Goal: Task Accomplishment & Management: Complete application form

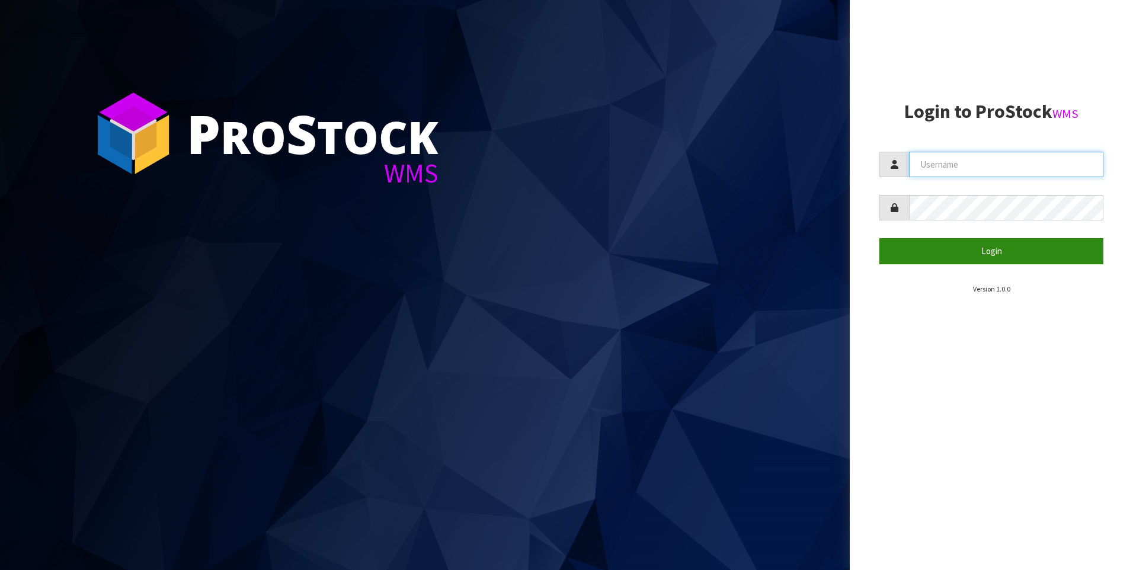
type input "[PERSON_NAME]"
click at [964, 247] on button "Login" at bounding box center [991, 250] width 224 height 25
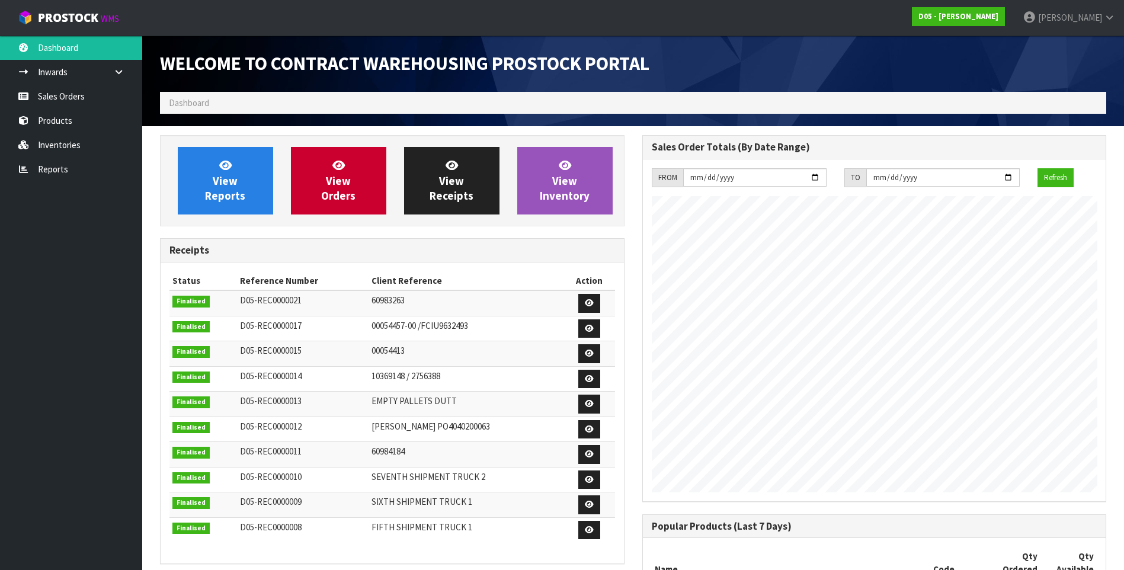
scroll to position [797, 482]
click at [74, 97] on link "Sales Orders" at bounding box center [71, 96] width 142 height 24
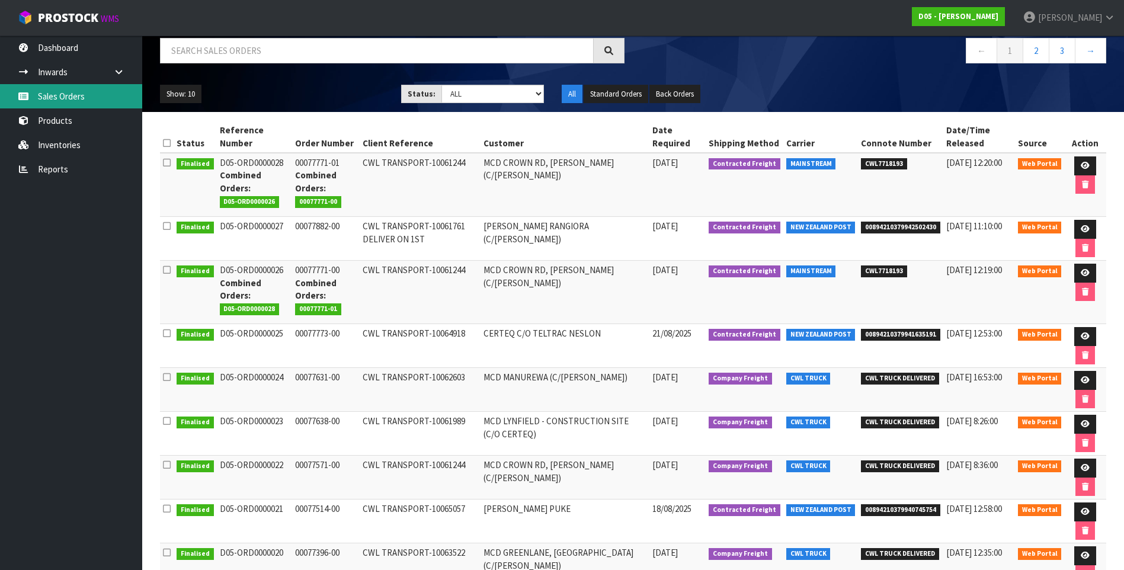
scroll to position [178, 0]
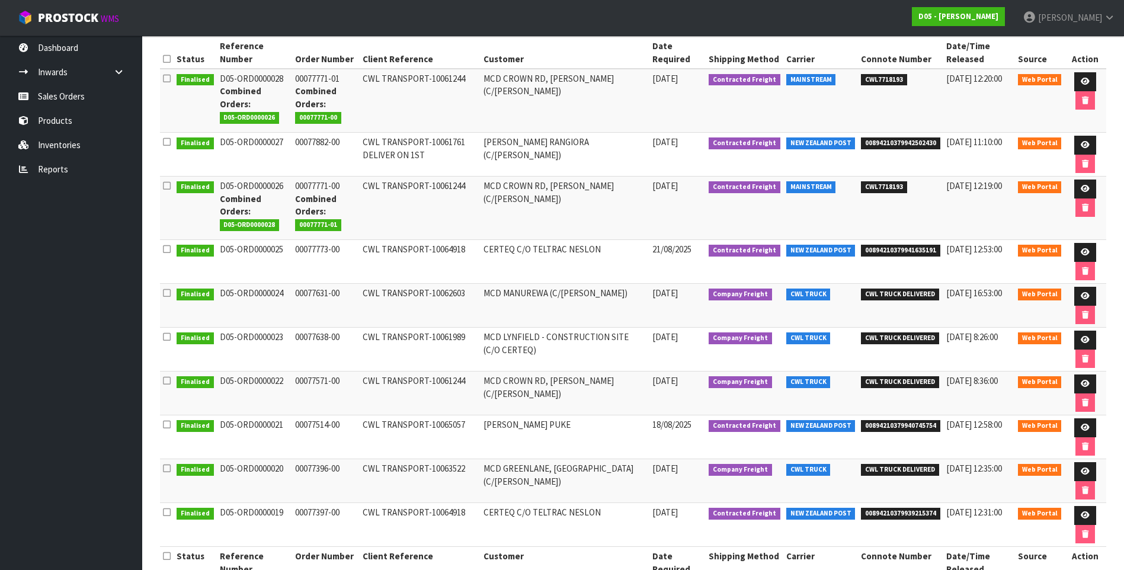
click at [477, 472] on td "CWL TRANSPORT-10063522" at bounding box center [420, 481] width 121 height 44
click at [76, 74] on link "Inwards" at bounding box center [71, 72] width 142 height 24
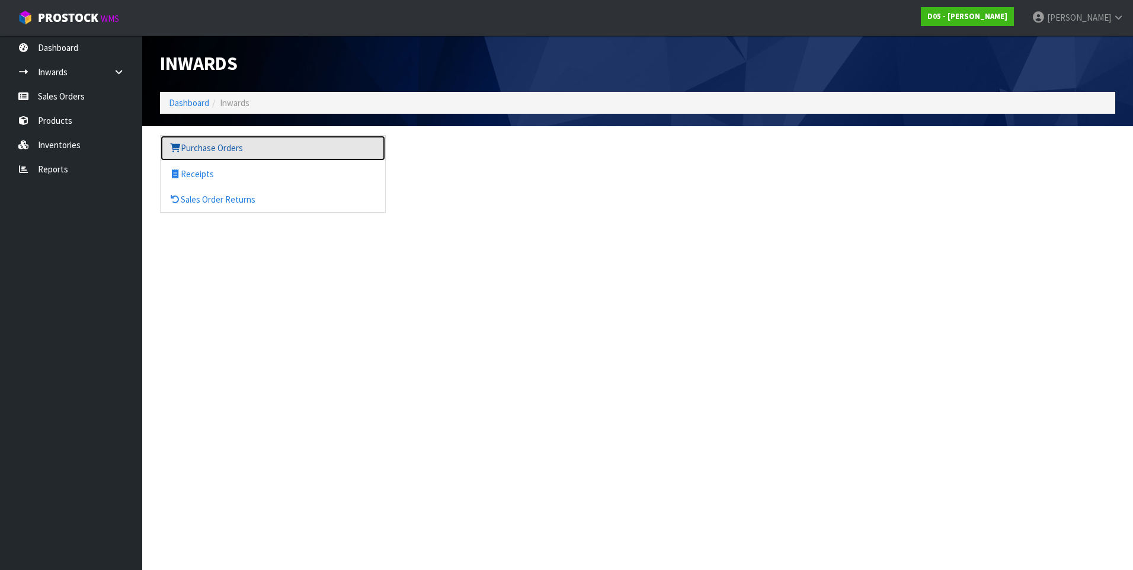
click at [194, 146] on link "Purchase Orders" at bounding box center [273, 148] width 225 height 24
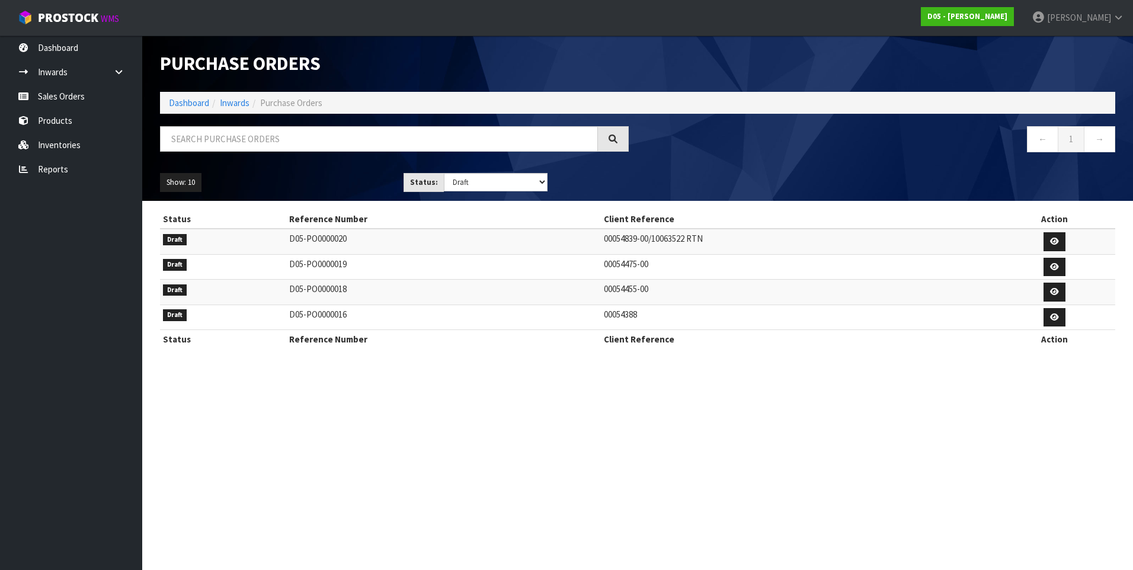
click at [619, 238] on td "00054839-00/10063522 RTN" at bounding box center [797, 241] width 392 height 25
click at [1054, 236] on link at bounding box center [1055, 241] width 22 height 19
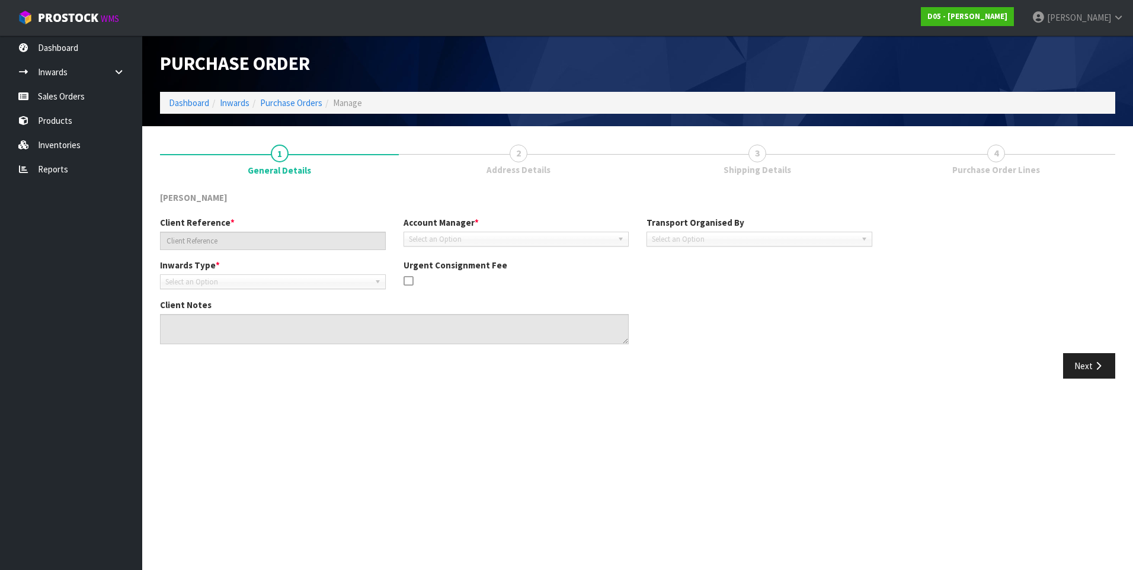
type input "00054839-00/10063522 RTN"
type textarea "IT IS A SWAP FOR THE CORRECT GANTRY LIGHT PANEL THE PICKUP IS FOR A 2020500041-…"
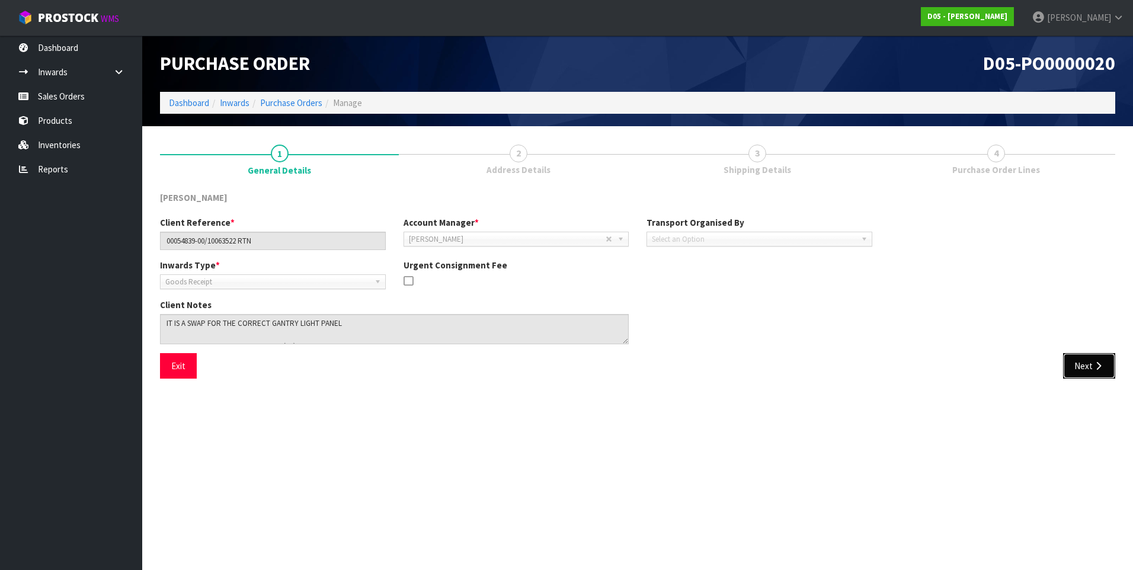
click at [1085, 365] on button "Next" at bounding box center [1089, 365] width 52 height 25
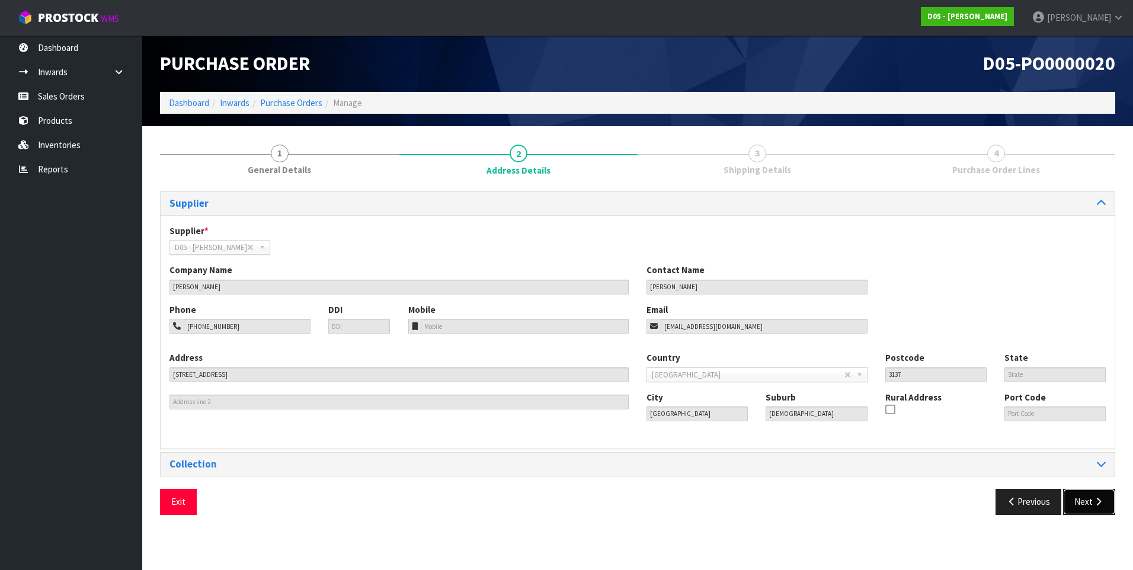
click at [1099, 500] on icon "button" at bounding box center [1098, 501] width 11 height 9
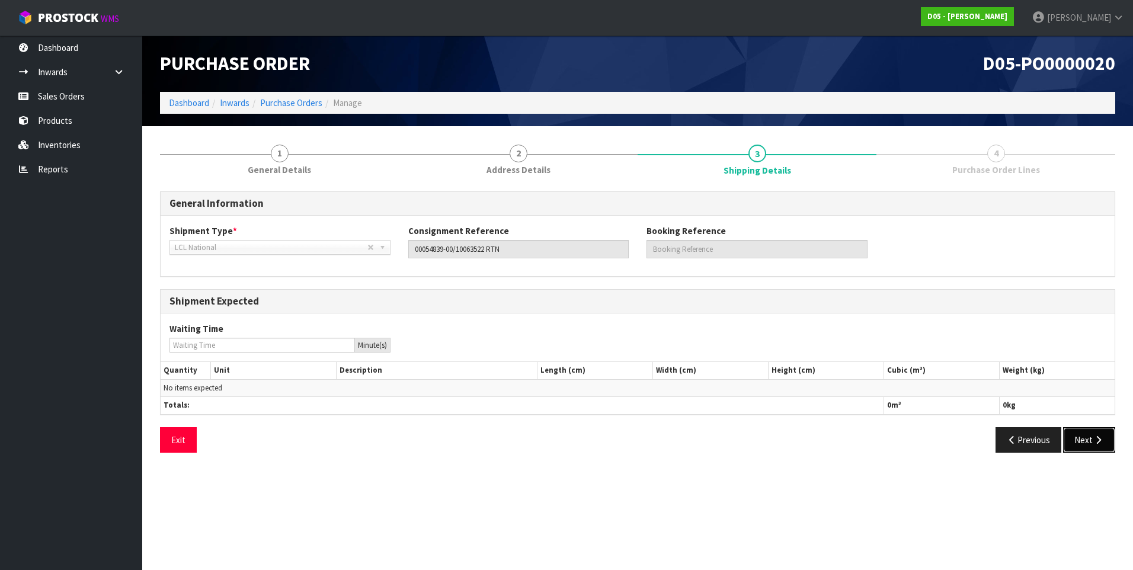
click at [1082, 438] on button "Next" at bounding box center [1089, 439] width 52 height 25
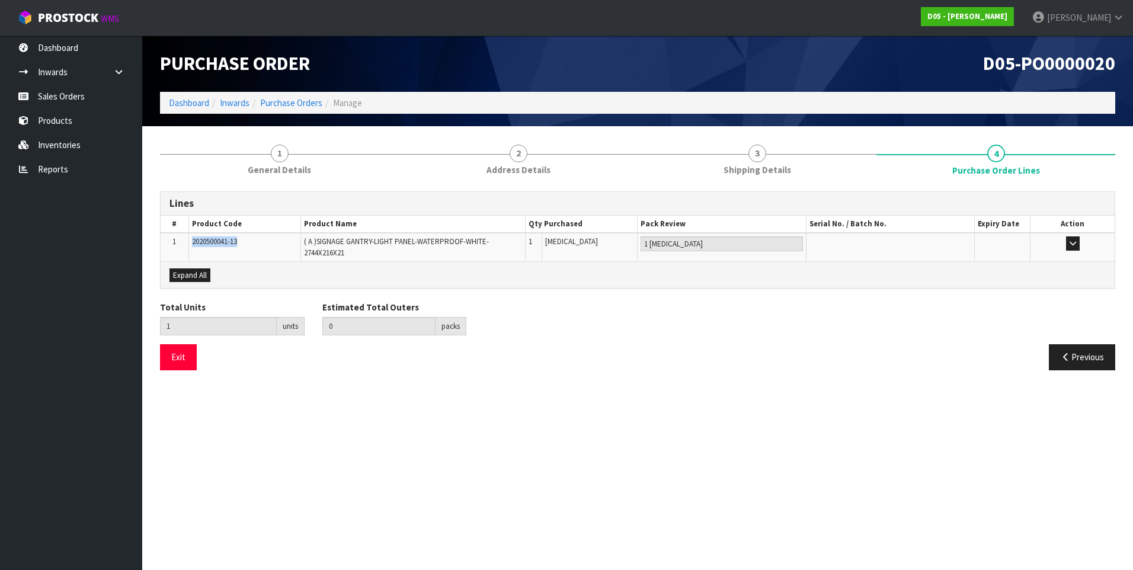
drag, startPoint x: 241, startPoint y: 241, endPoint x: 192, endPoint y: 241, distance: 49.2
click at [192, 241] on td "2020500041-13" at bounding box center [244, 247] width 112 height 28
copy span "2020500041-13"
click at [60, 146] on link "Inventories" at bounding box center [71, 145] width 142 height 24
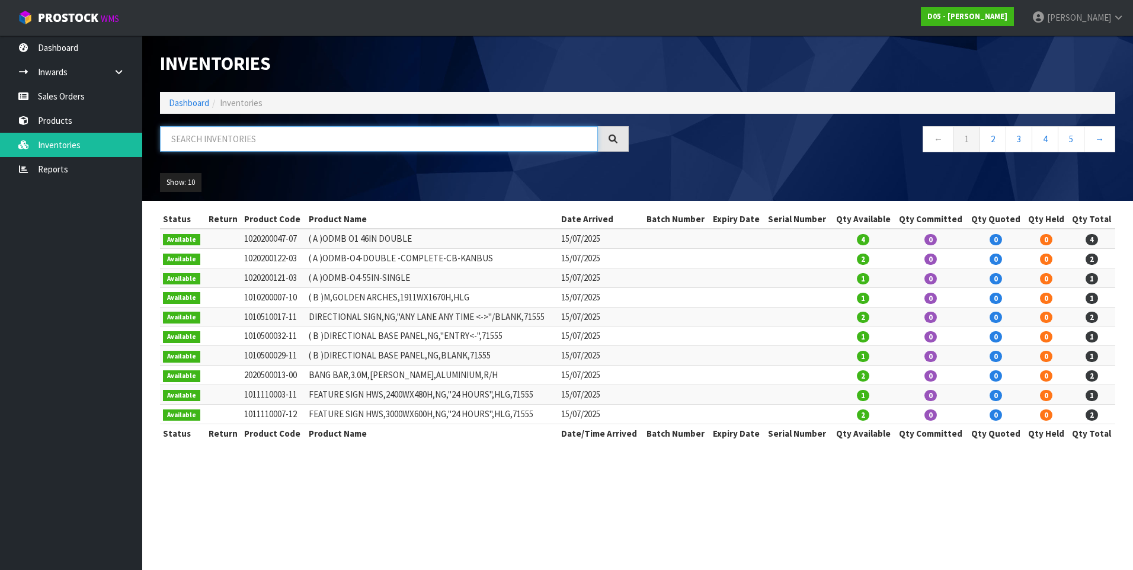
click at [203, 143] on input "text" at bounding box center [379, 138] width 438 height 25
paste input "2020500041-13"
type input "2020500041-13"
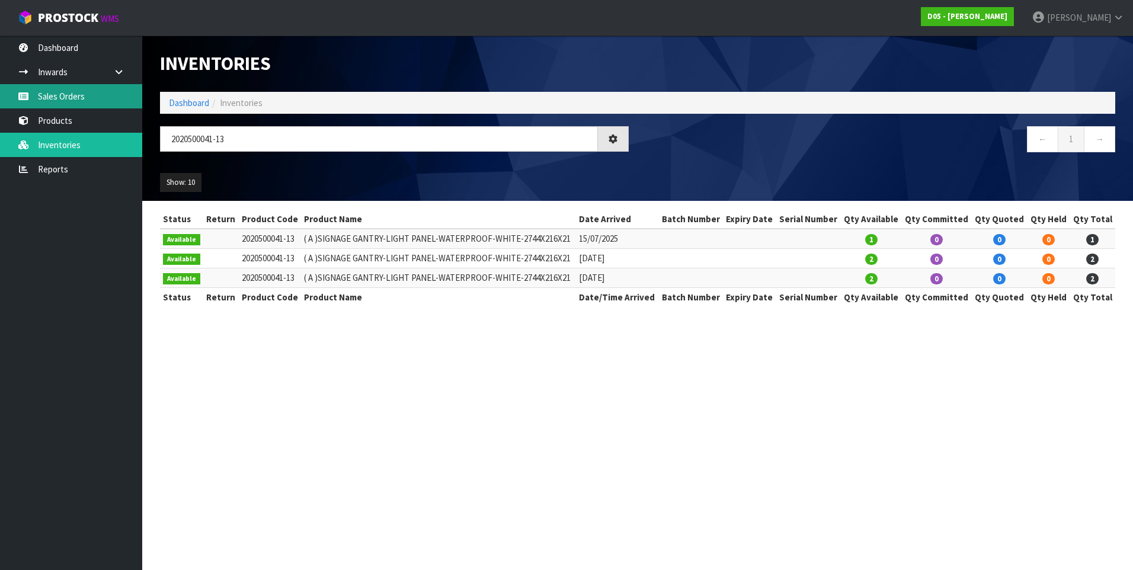
click at [87, 98] on link "Sales Orders" at bounding box center [71, 96] width 142 height 24
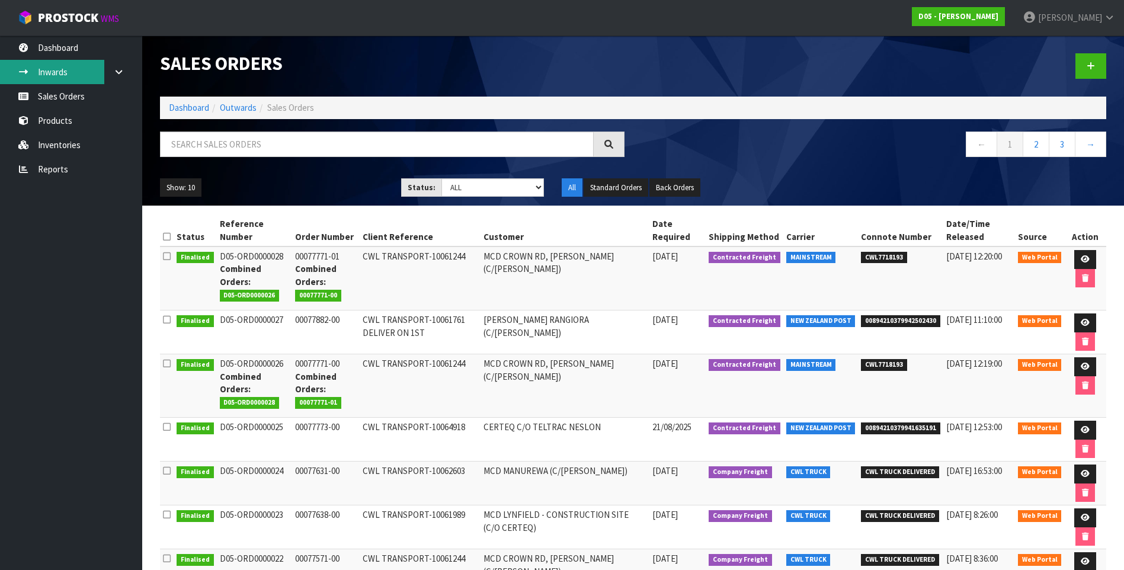
click at [89, 75] on link "Inwards" at bounding box center [71, 72] width 142 height 24
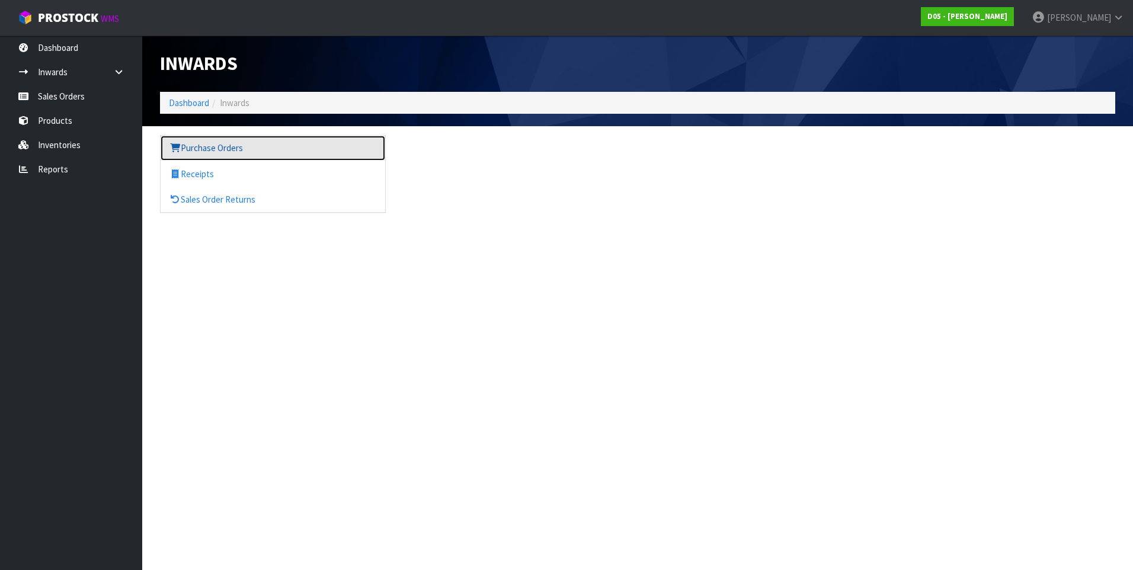
click at [207, 154] on link "Purchase Orders" at bounding box center [273, 148] width 225 height 24
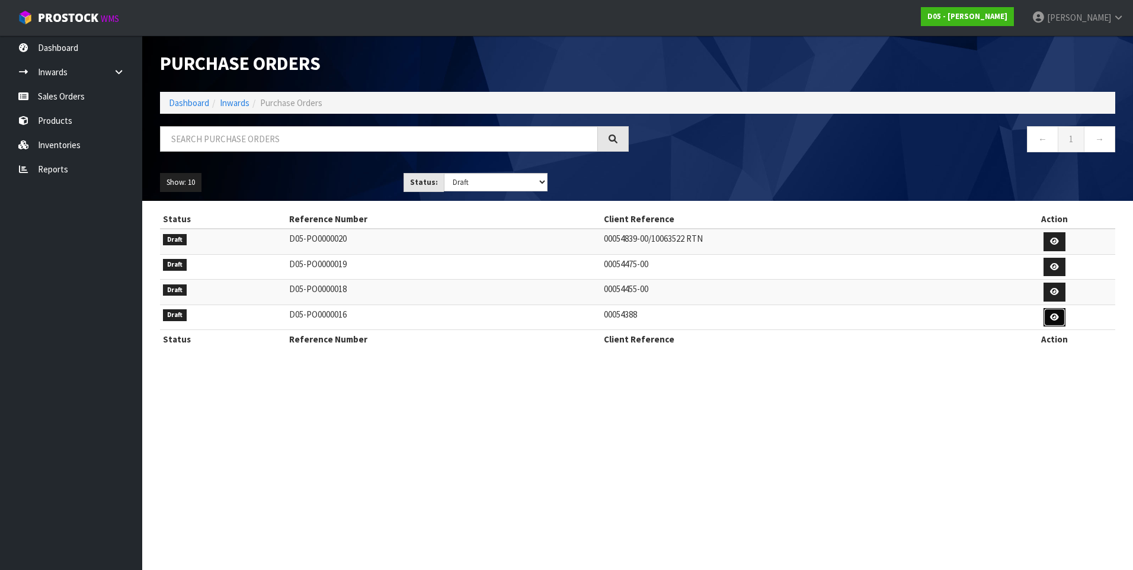
click at [1059, 316] on icon at bounding box center [1054, 317] width 9 height 8
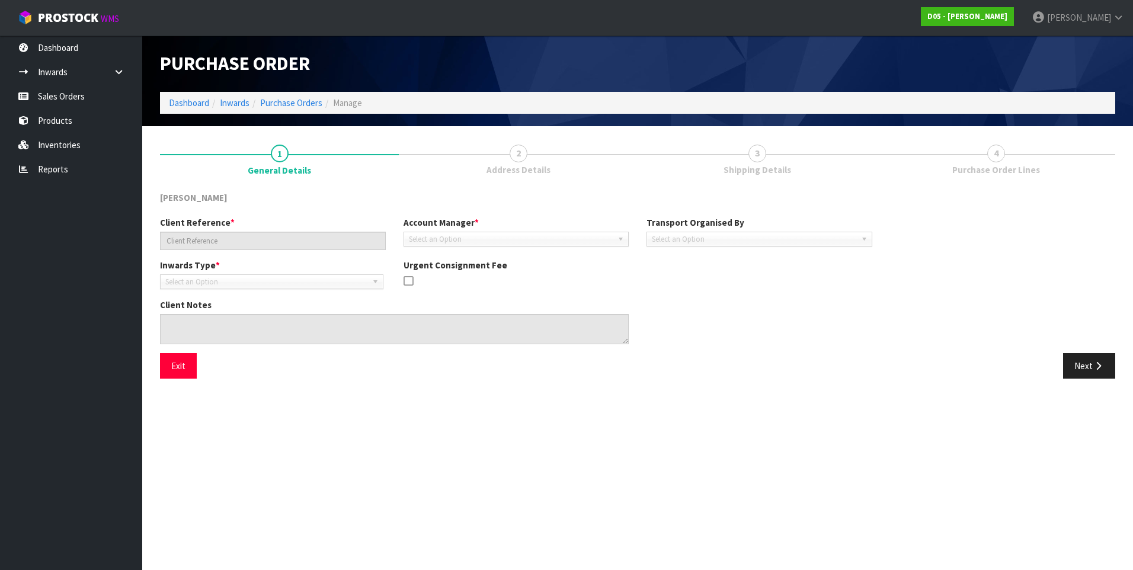
type input "00054388"
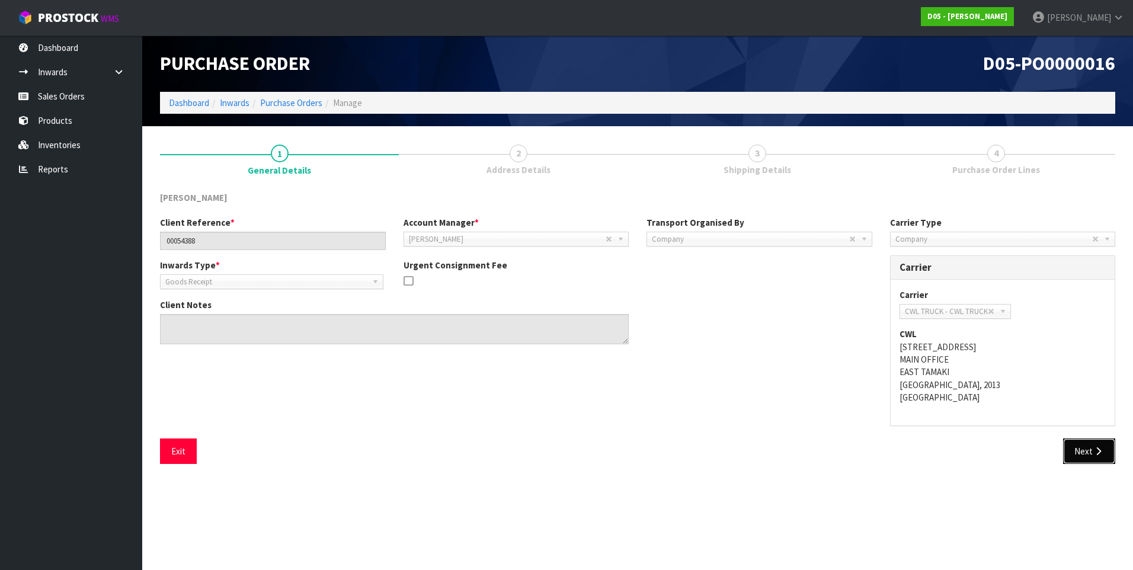
click at [1089, 456] on button "Next" at bounding box center [1089, 451] width 52 height 25
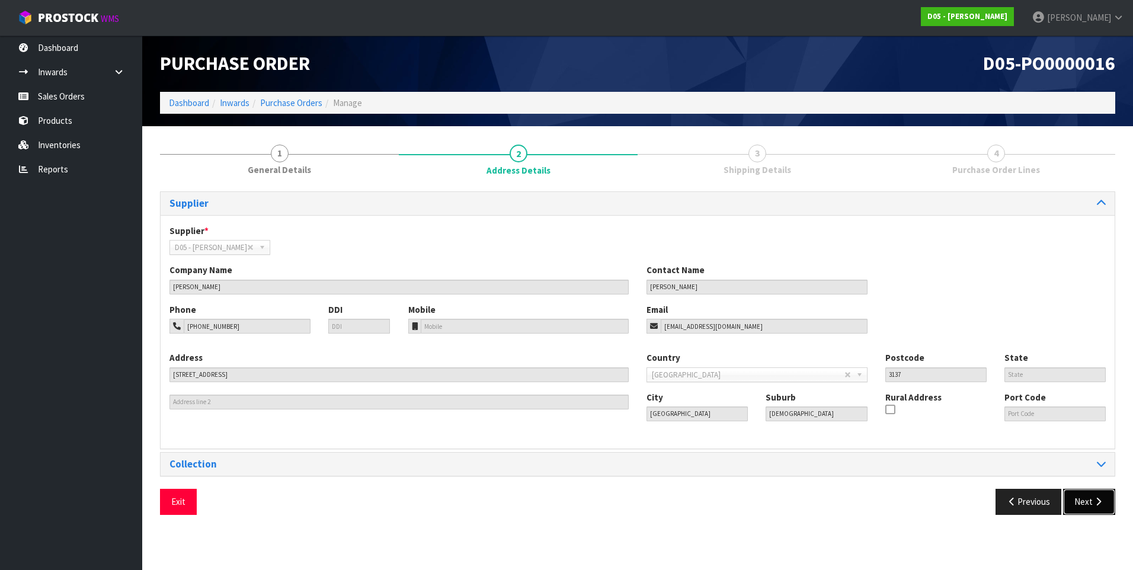
click at [1083, 502] on button "Next" at bounding box center [1089, 501] width 52 height 25
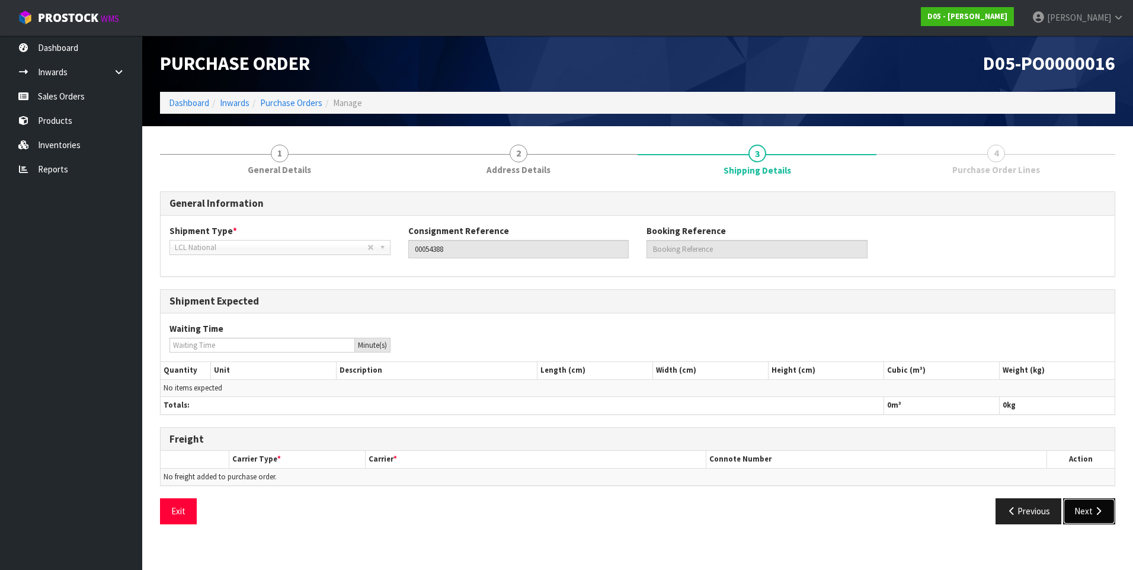
click at [1089, 508] on button "Next" at bounding box center [1089, 510] width 52 height 25
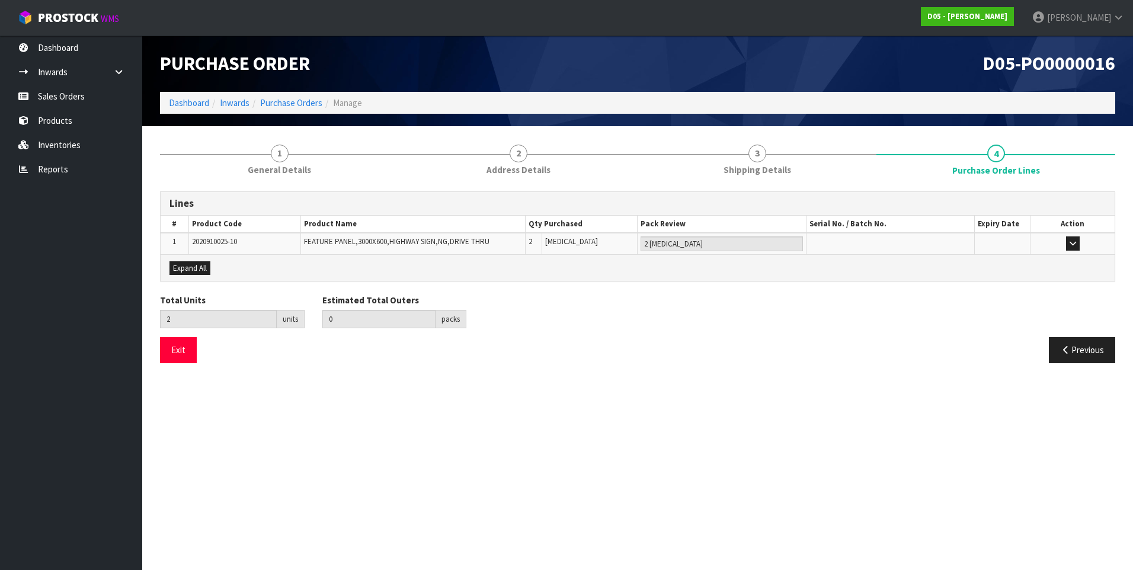
click at [633, 352] on div "Exit" at bounding box center [394, 349] width 486 height 25
click at [74, 73] on link "Inwards" at bounding box center [71, 72] width 142 height 24
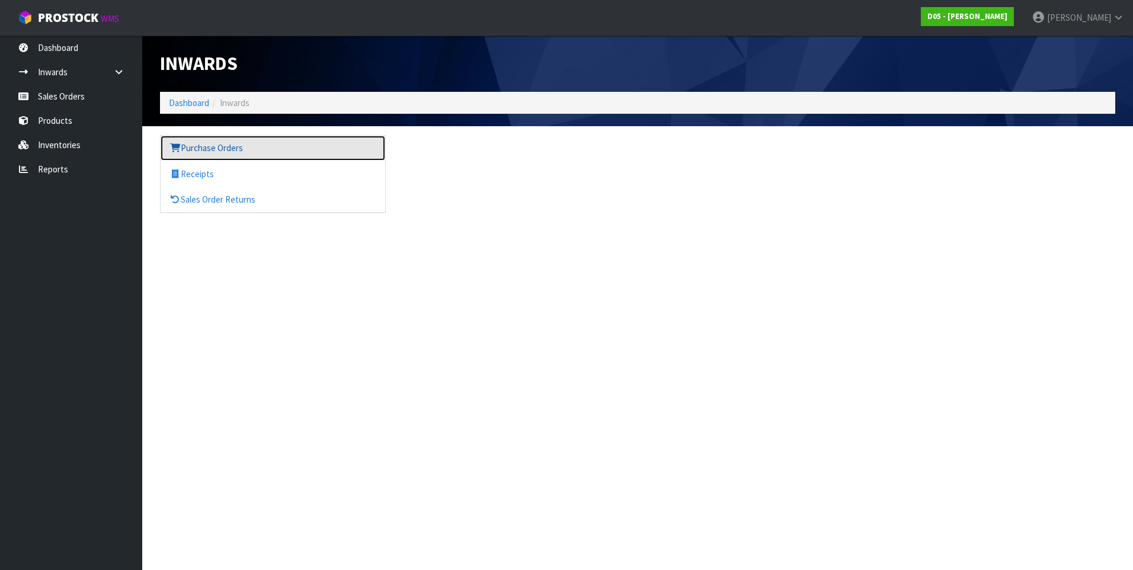
click at [209, 151] on link "Purchase Orders" at bounding box center [273, 148] width 225 height 24
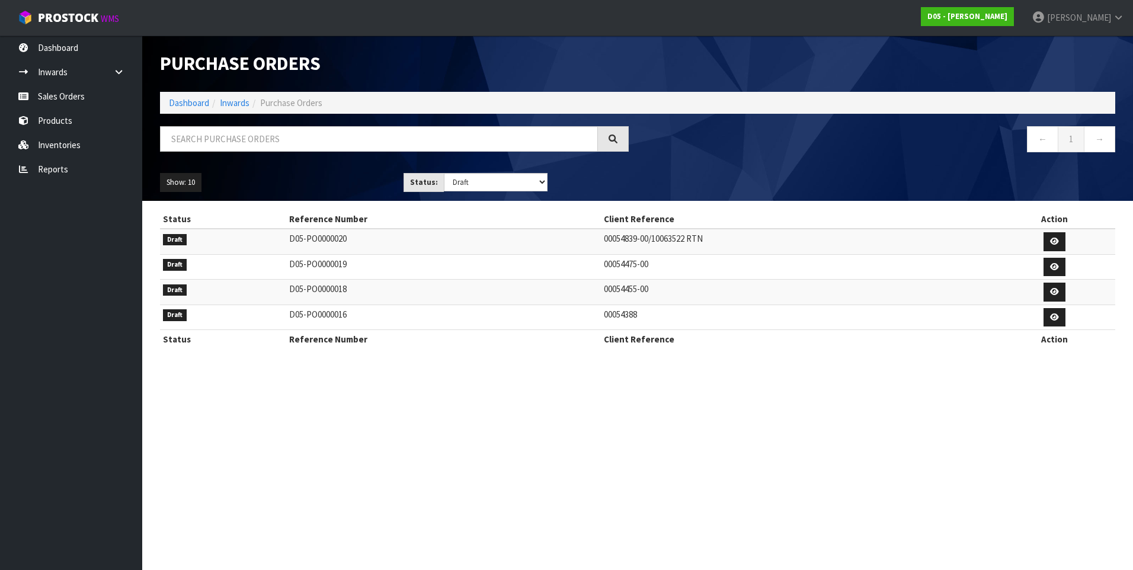
click at [710, 239] on td "00054839-00/10063522 RTN" at bounding box center [797, 241] width 392 height 25
click at [1057, 292] on icon at bounding box center [1054, 292] width 9 height 8
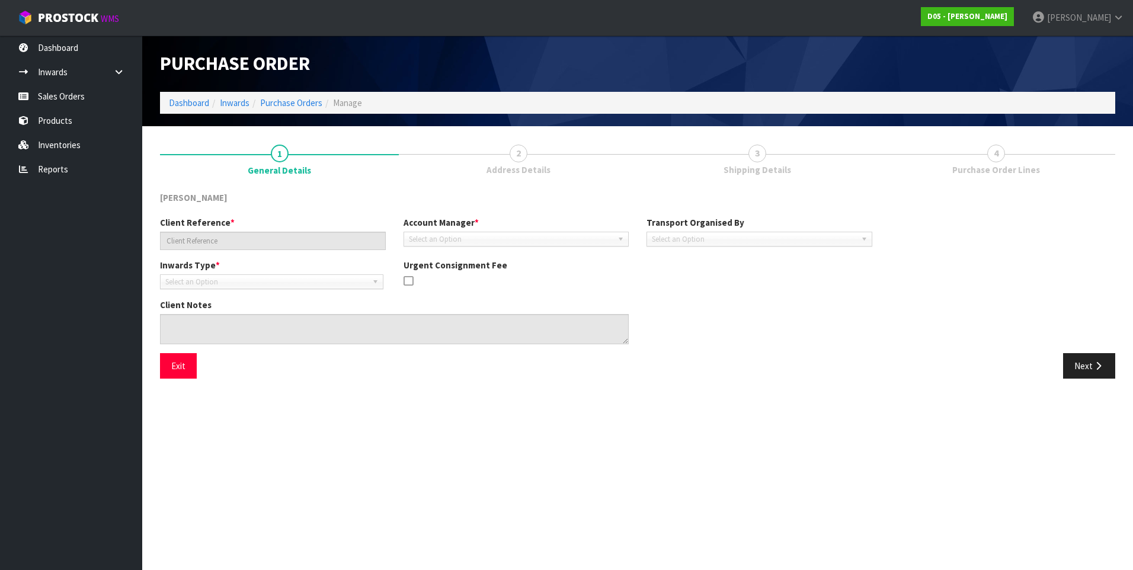
type input "00054455-00"
type textarea "CUSTOMER REFERENCE NUMBER: 60984078/60984079"
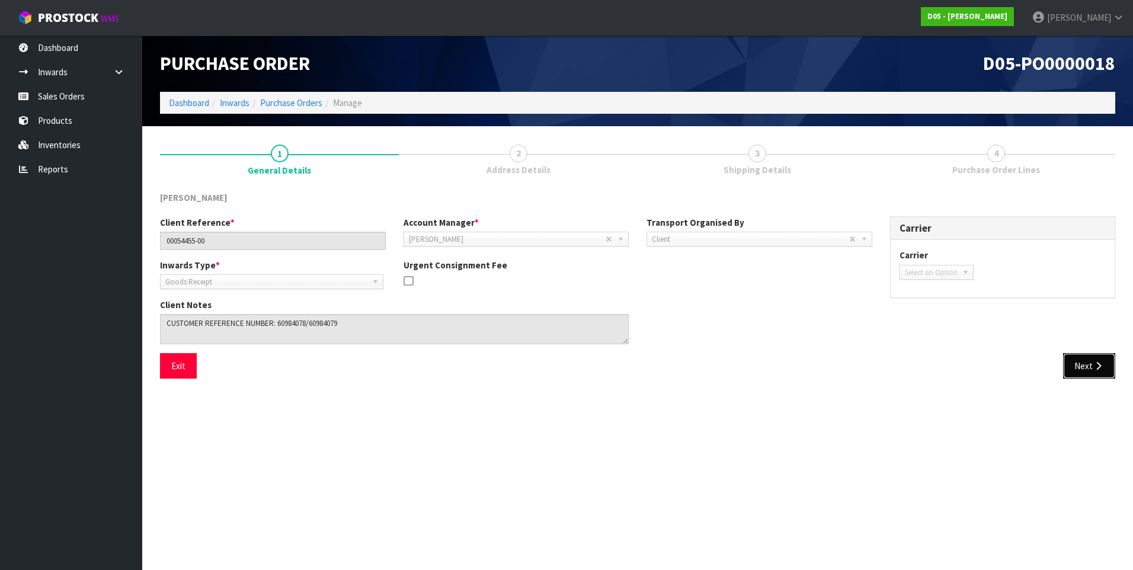
click at [1074, 369] on button "Next" at bounding box center [1089, 365] width 52 height 25
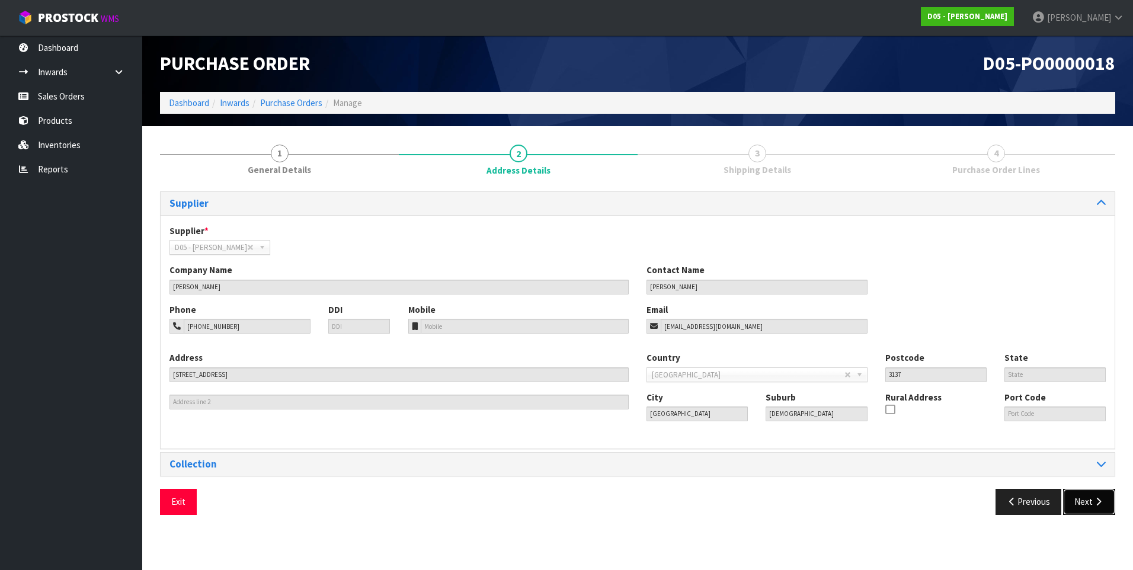
click at [1089, 500] on button "Next" at bounding box center [1089, 501] width 52 height 25
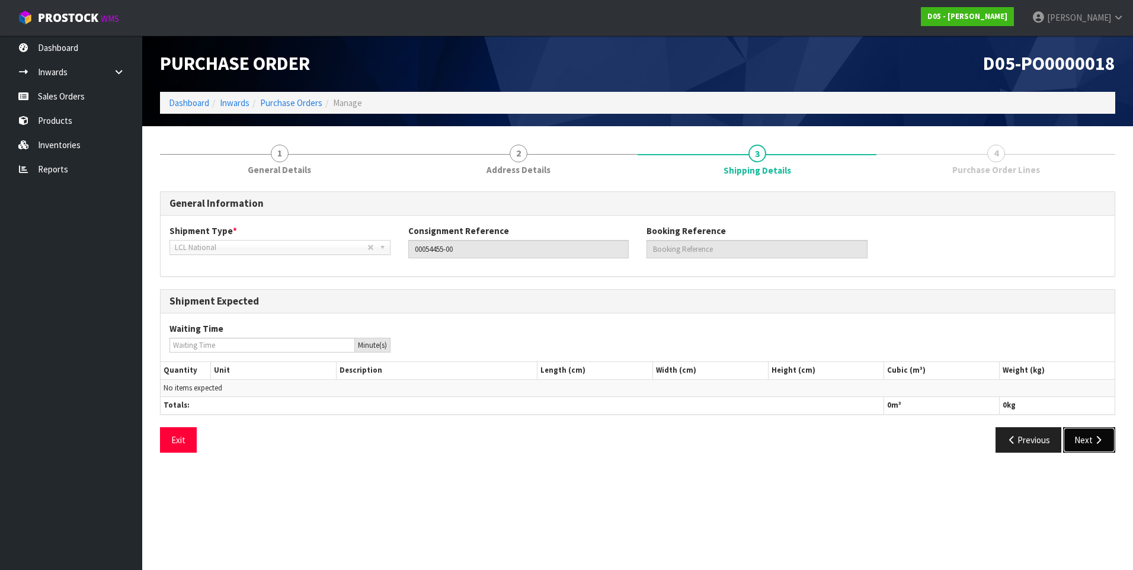
click at [1079, 443] on button "Next" at bounding box center [1089, 439] width 52 height 25
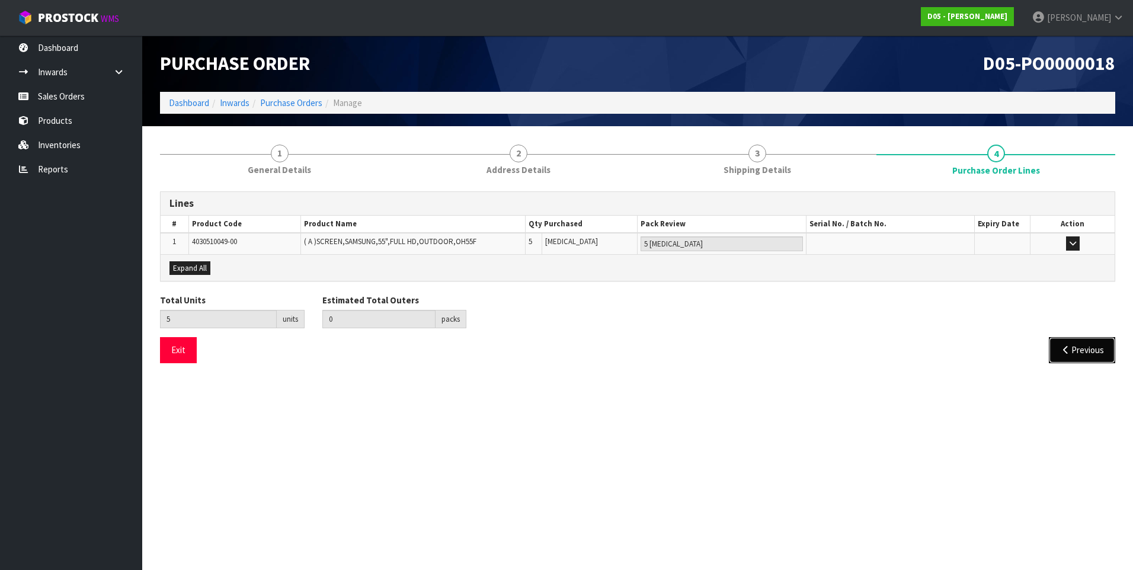
click at [1080, 355] on button "Previous" at bounding box center [1082, 349] width 66 height 25
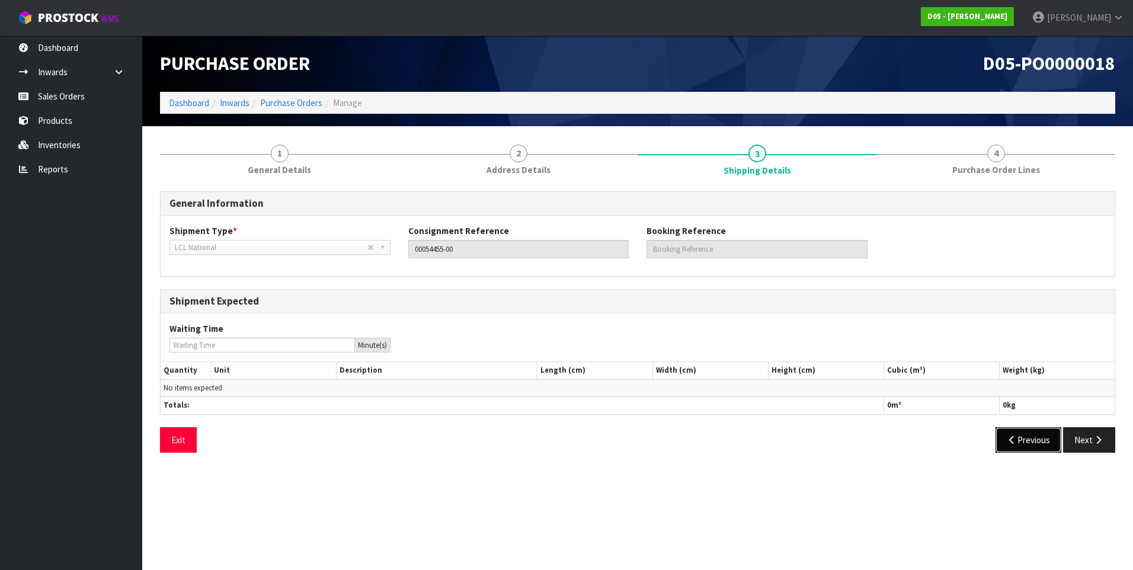
click at [1015, 442] on icon "button" at bounding box center [1012, 440] width 11 height 9
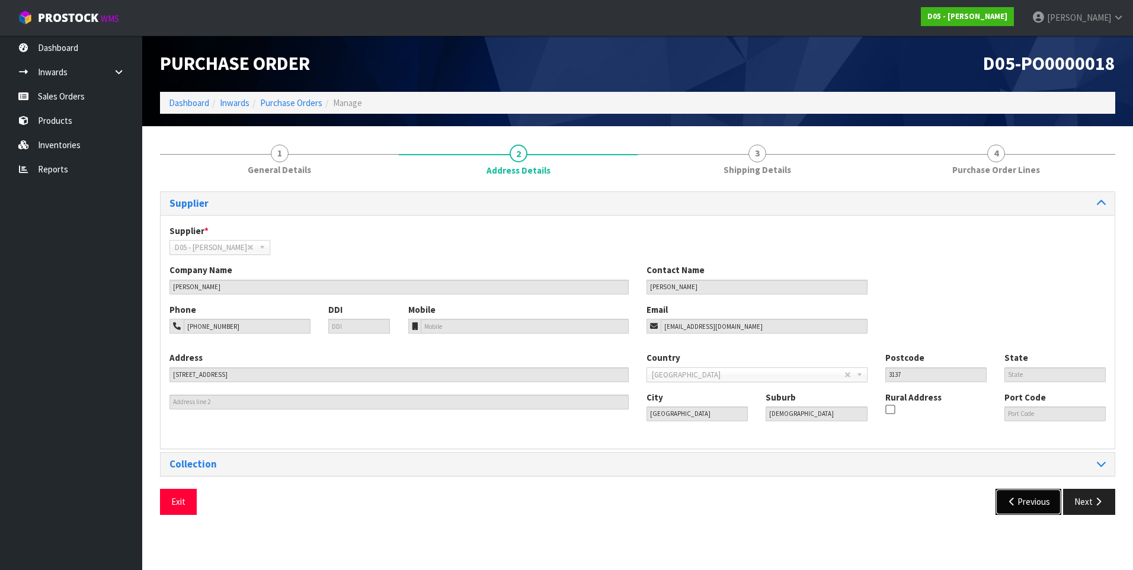
click at [1024, 506] on button "Previous" at bounding box center [1029, 501] width 66 height 25
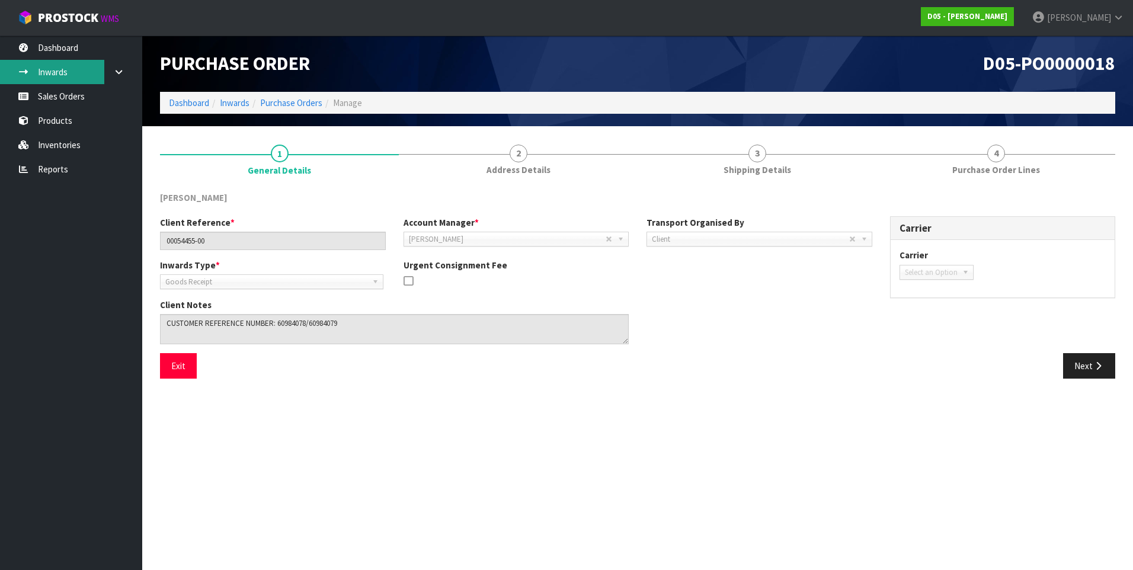
click at [73, 77] on link "Inwards" at bounding box center [71, 72] width 142 height 24
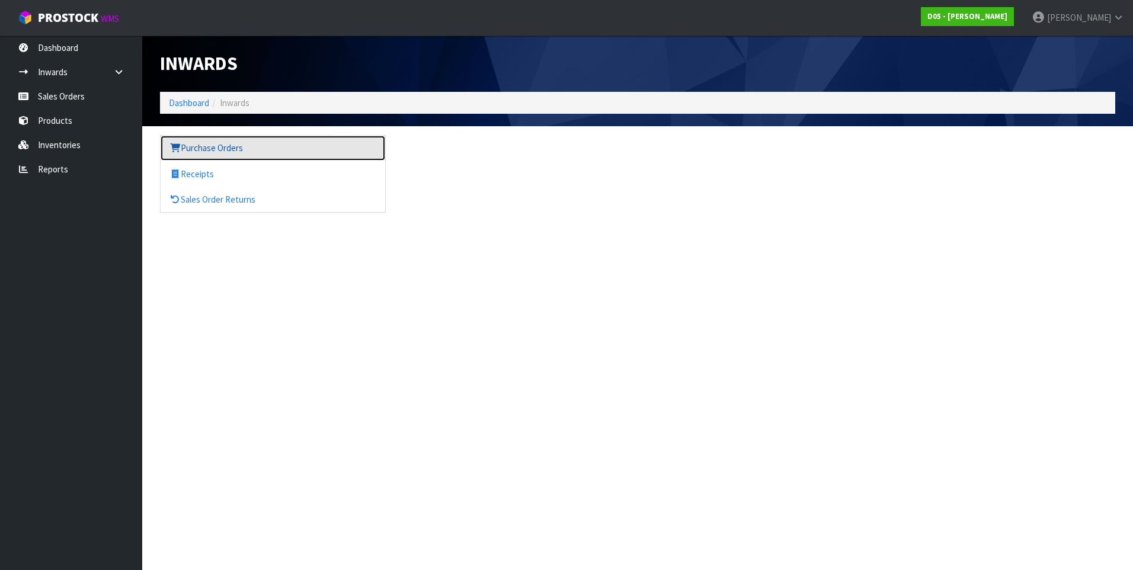
click at [210, 148] on link "Purchase Orders" at bounding box center [273, 148] width 225 height 24
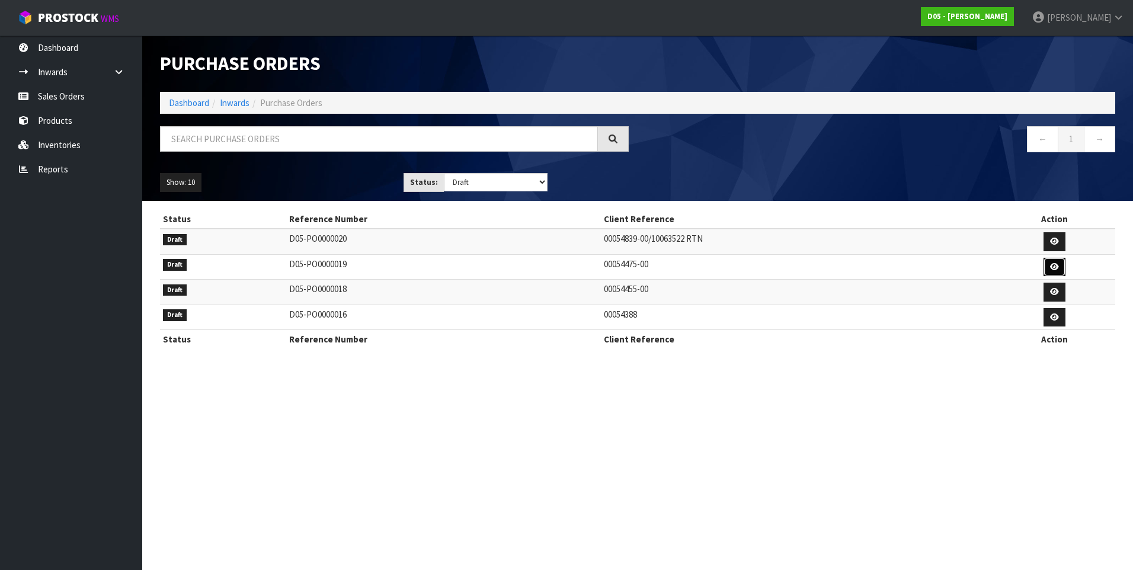
click at [1052, 266] on icon at bounding box center [1054, 267] width 9 height 8
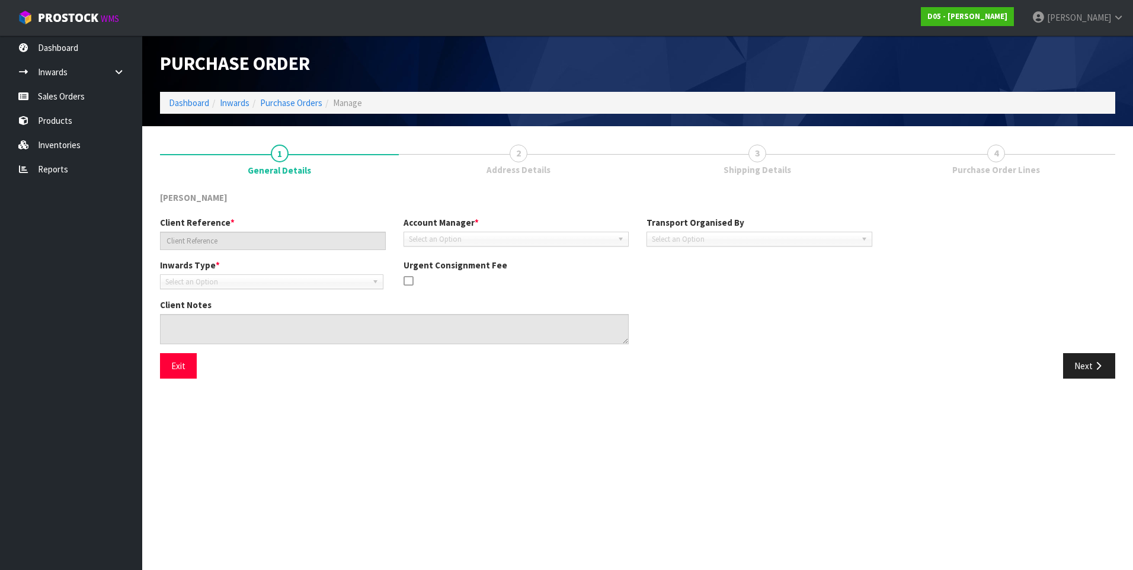
type input "00054475-00"
type textarea "CUSTOMER REFERENCE NUMBER: 60983263"
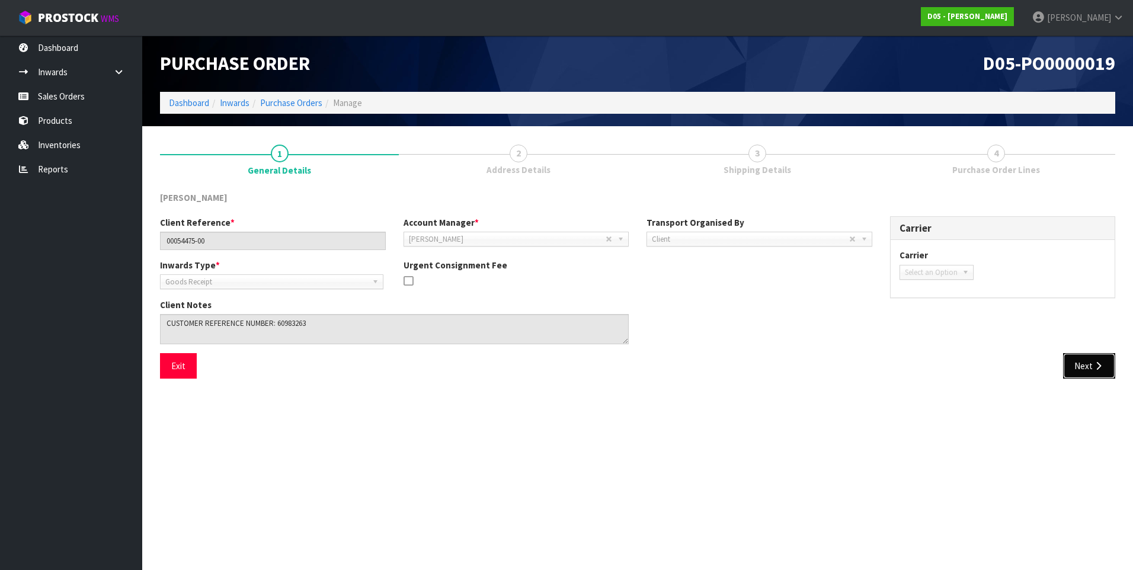
click at [1088, 363] on button "Next" at bounding box center [1089, 365] width 52 height 25
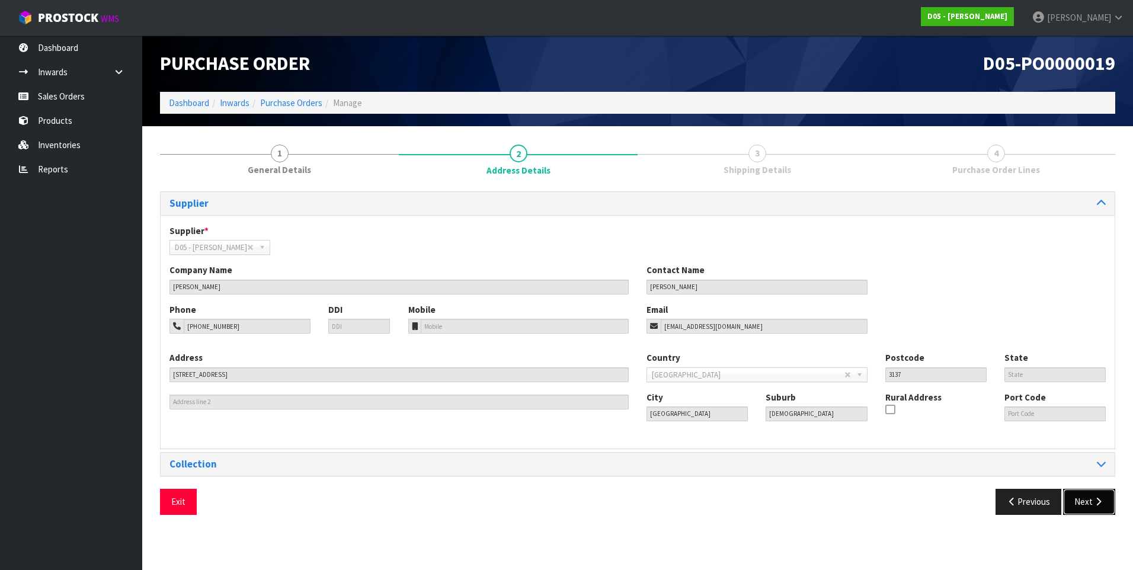
click at [1088, 503] on button "Next" at bounding box center [1089, 501] width 52 height 25
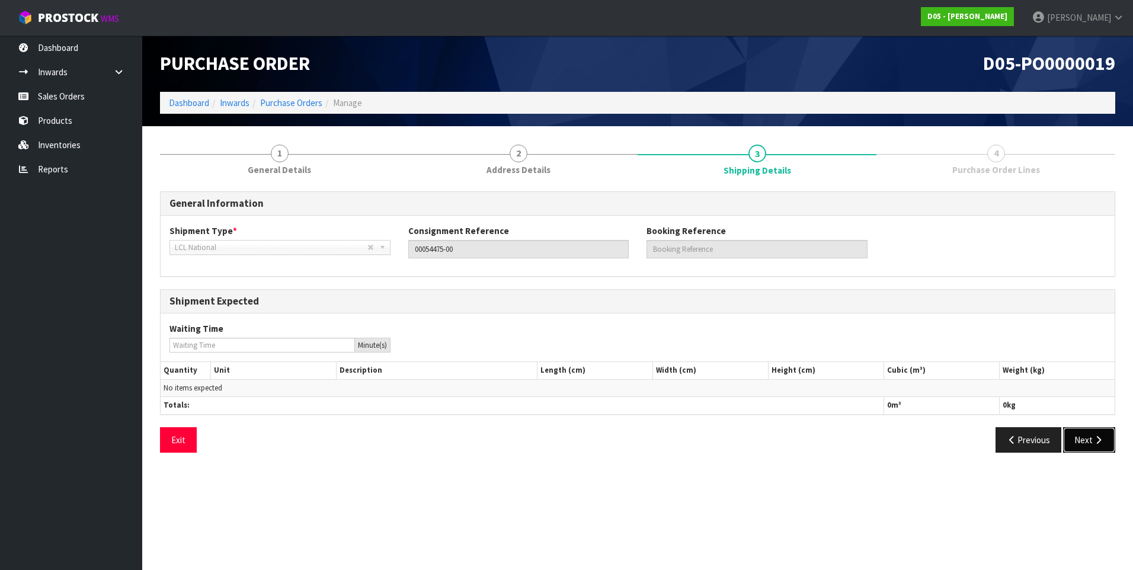
click at [1084, 438] on button "Next" at bounding box center [1089, 439] width 52 height 25
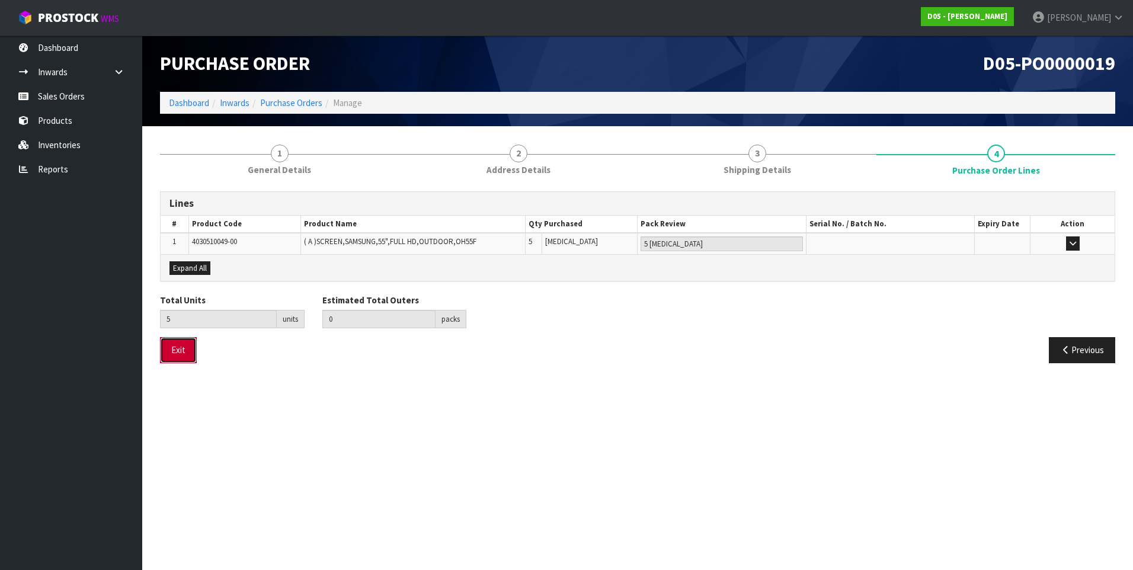
click at [184, 351] on button "Exit" at bounding box center [178, 349] width 37 height 25
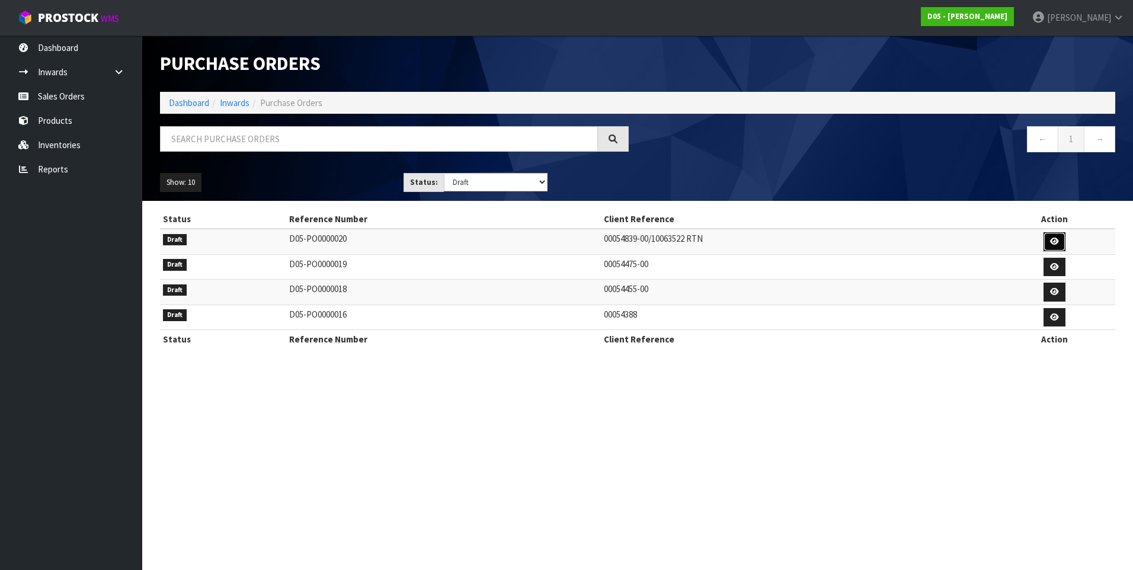
click at [1058, 242] on icon at bounding box center [1054, 242] width 9 height 8
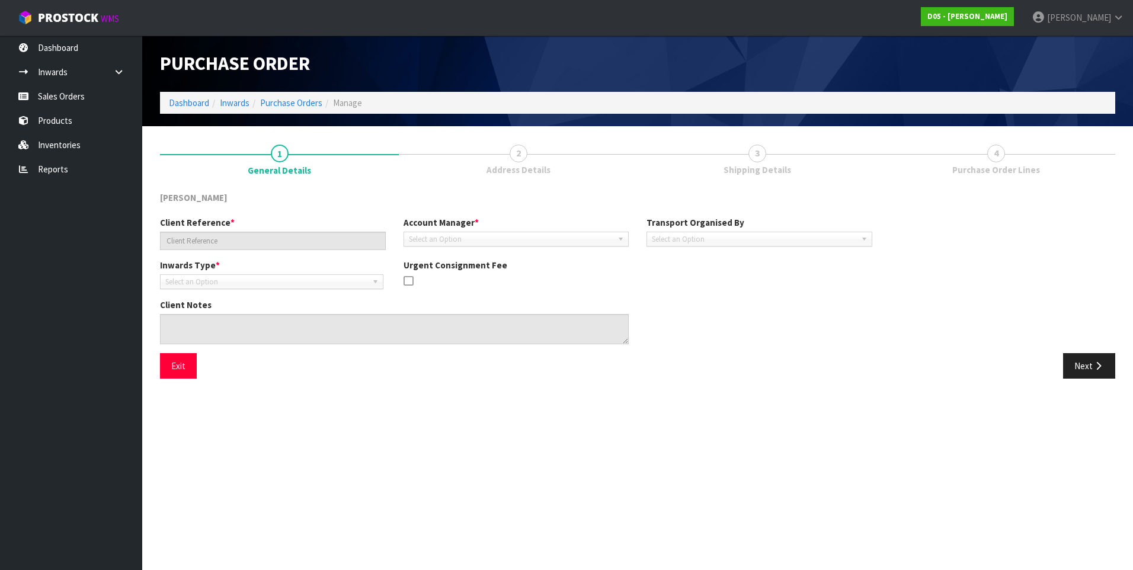
type input "00054839-00/10063522 RTN"
type textarea "IT IS A SWAP FOR THE CORRECT GANTRY LIGHT PANEL THE PICKUP IS FOR A 2020500041-…"
click at [1092, 364] on button "Next" at bounding box center [1089, 365] width 52 height 25
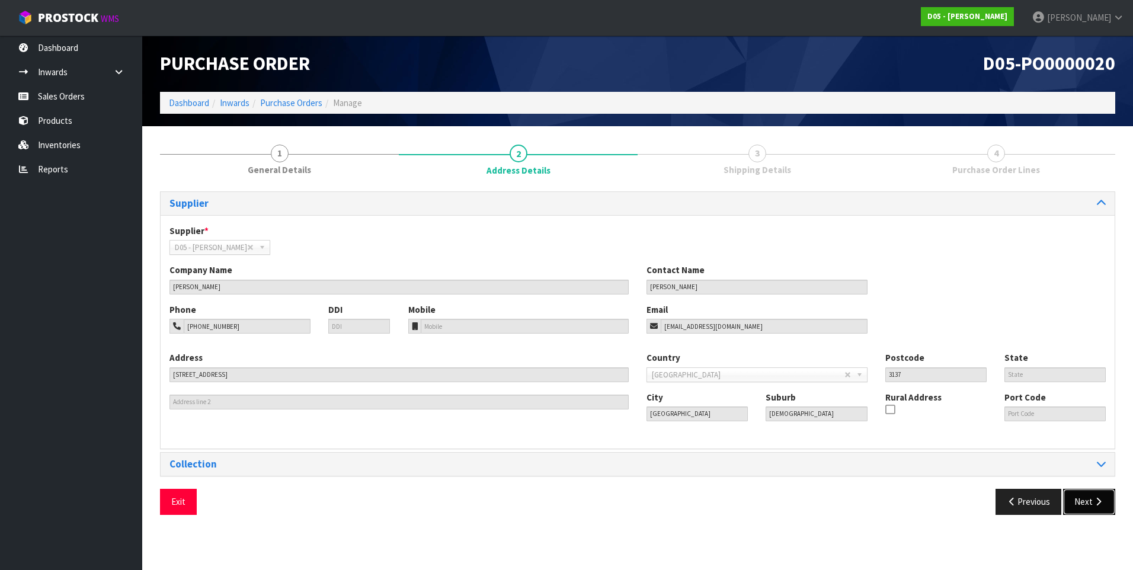
click at [1096, 506] on icon "button" at bounding box center [1098, 501] width 11 height 9
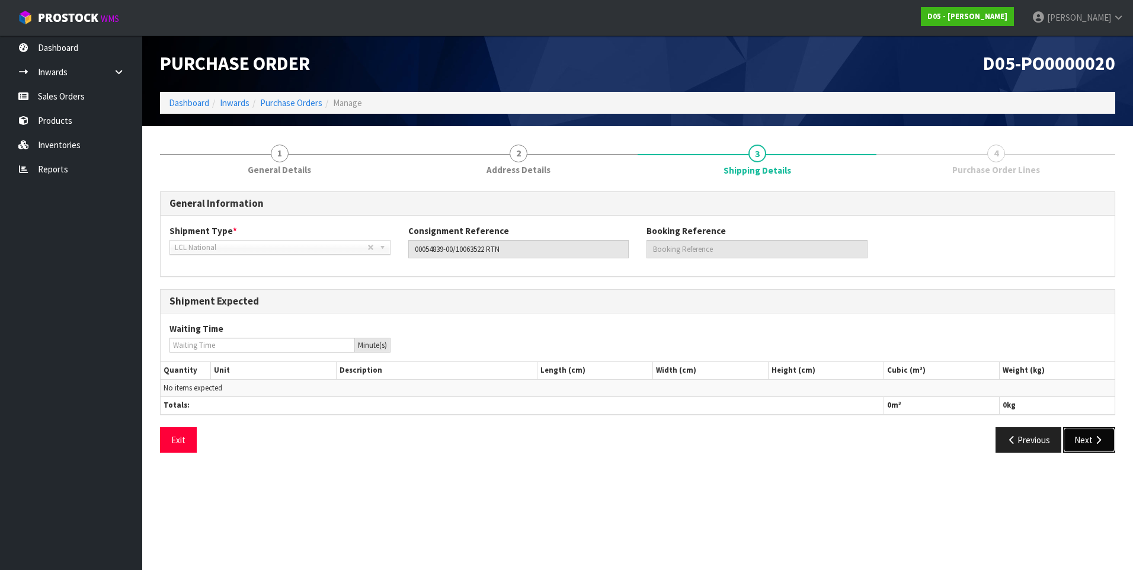
click at [1089, 446] on button "Next" at bounding box center [1089, 439] width 52 height 25
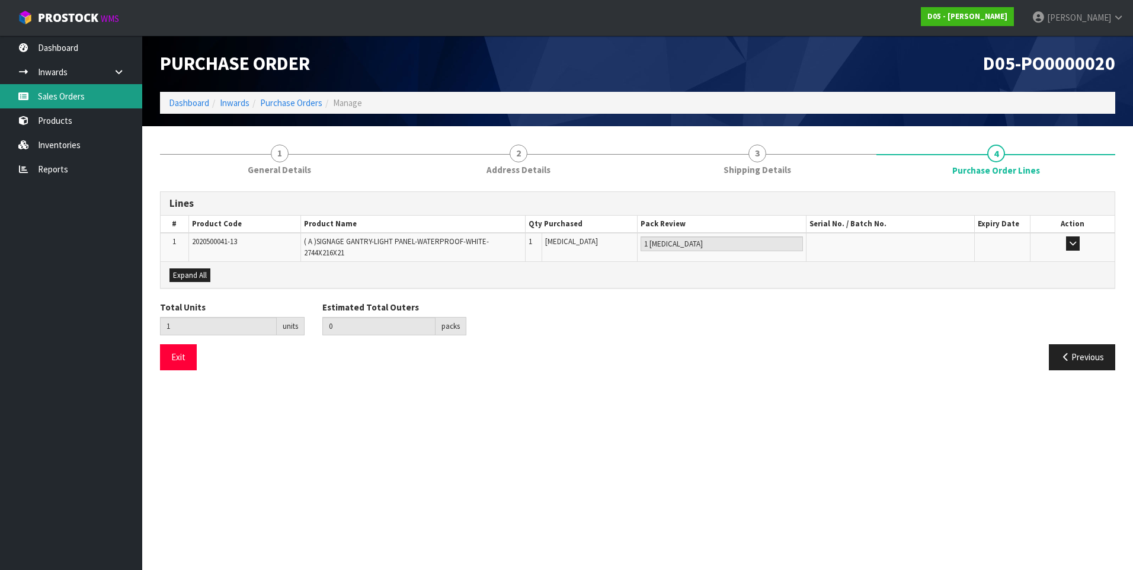
click at [71, 97] on link "Sales Orders" at bounding box center [71, 96] width 142 height 24
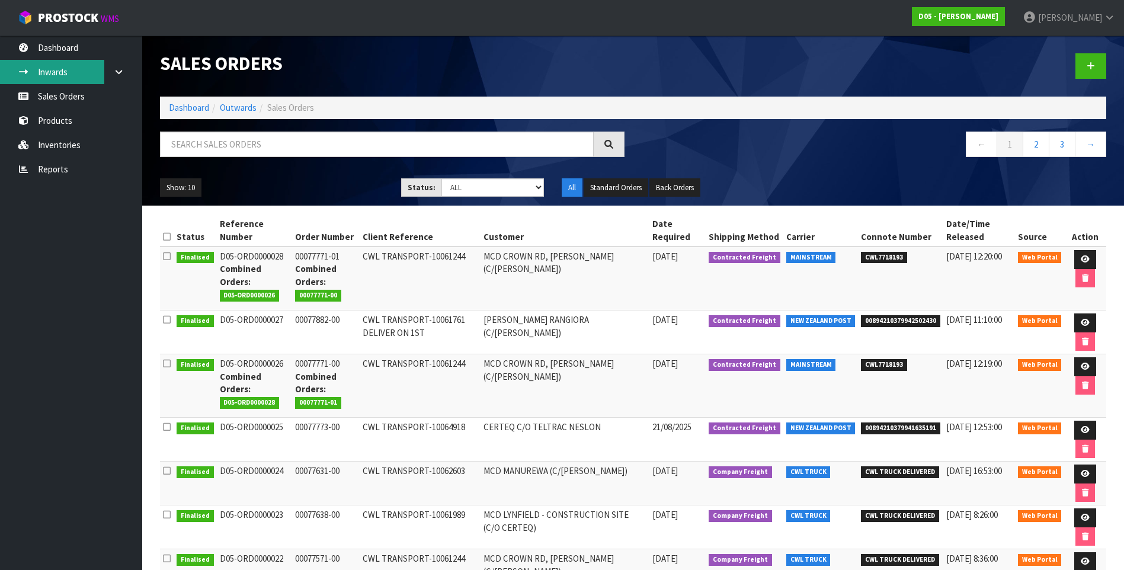
click at [60, 69] on link "Inwards" at bounding box center [71, 72] width 142 height 24
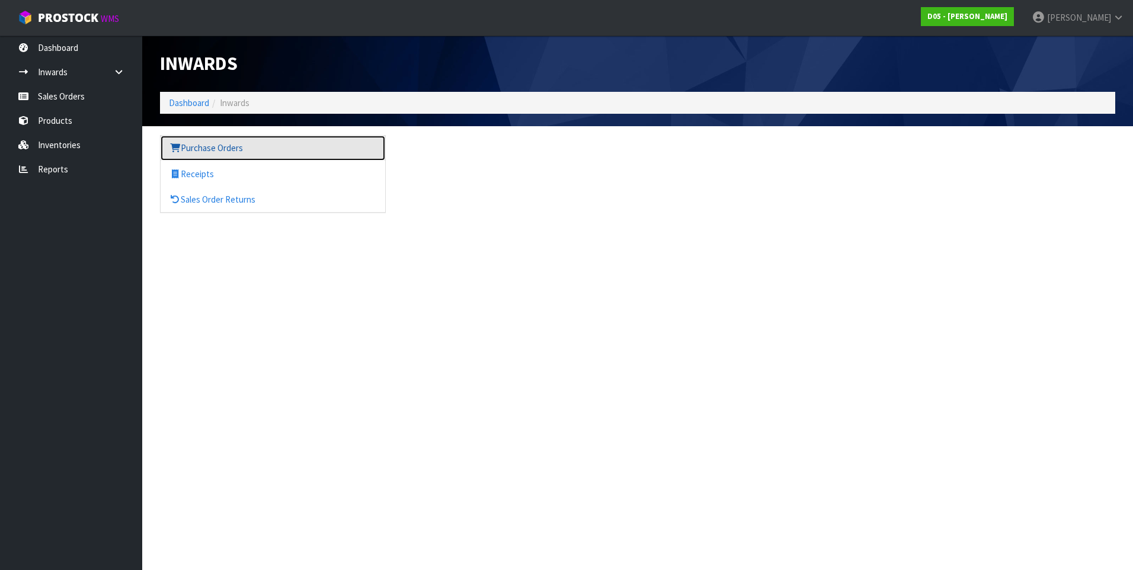
click at [248, 151] on link "Purchase Orders" at bounding box center [273, 148] width 225 height 24
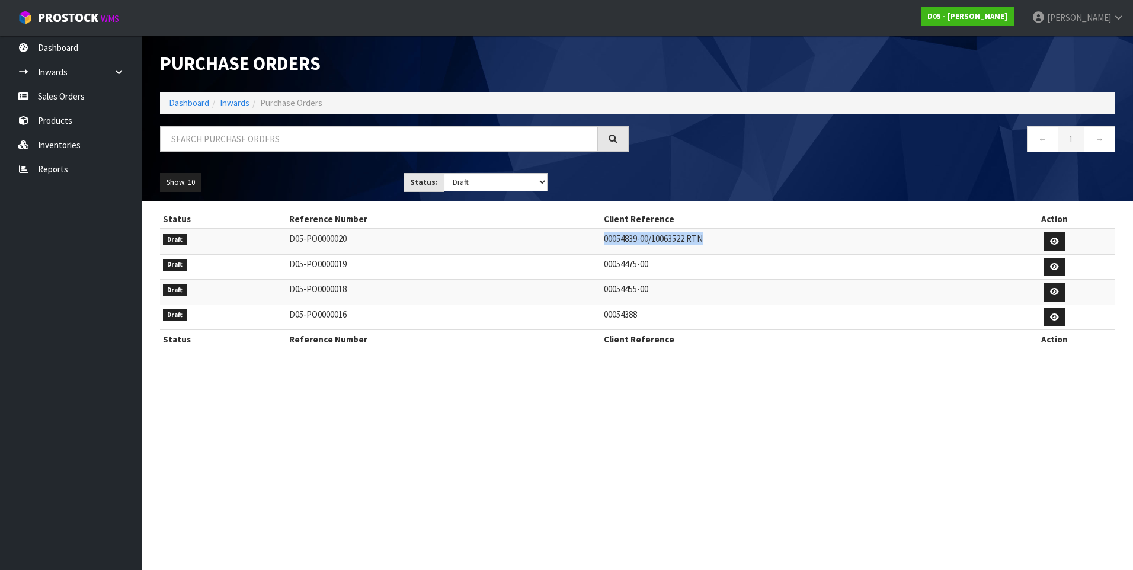
drag, startPoint x: 685, startPoint y: 240, endPoint x: 581, endPoint y: 240, distance: 103.7
click at [601, 240] on td "00054839-00/10063522 RTN" at bounding box center [797, 241] width 392 height 25
click at [502, 453] on section "Purchase Orders Import Purchase Orders Drop file here to import csv template Da…" at bounding box center [566, 285] width 1133 height 570
click at [1069, 13] on span "[PERSON_NAME]" at bounding box center [1079, 17] width 64 height 11
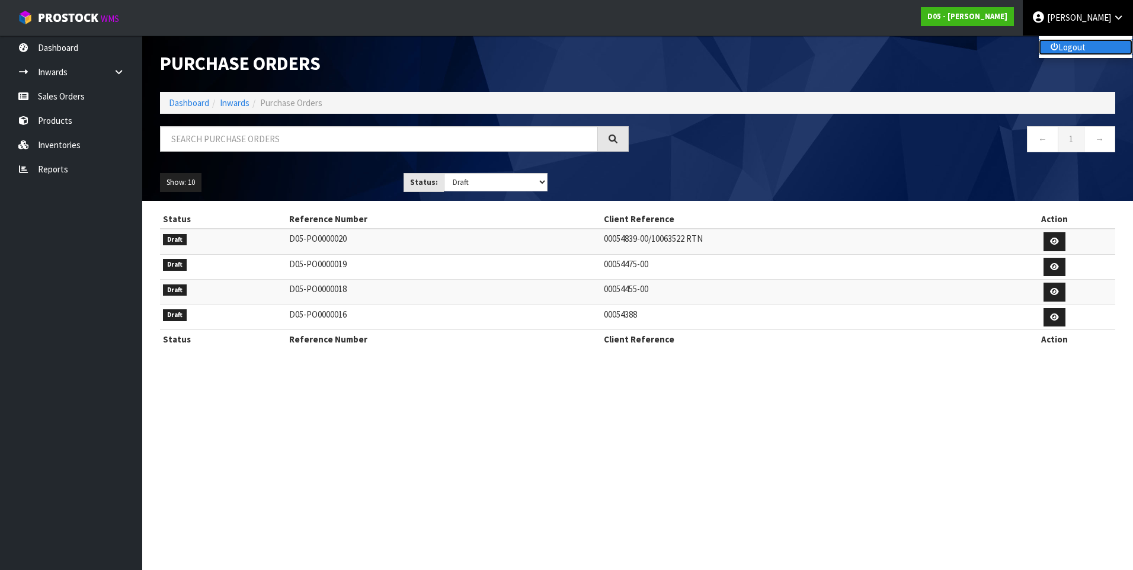
click at [1067, 44] on link "Logout" at bounding box center [1086, 47] width 94 height 16
